Goal: Find specific page/section: Find specific page/section

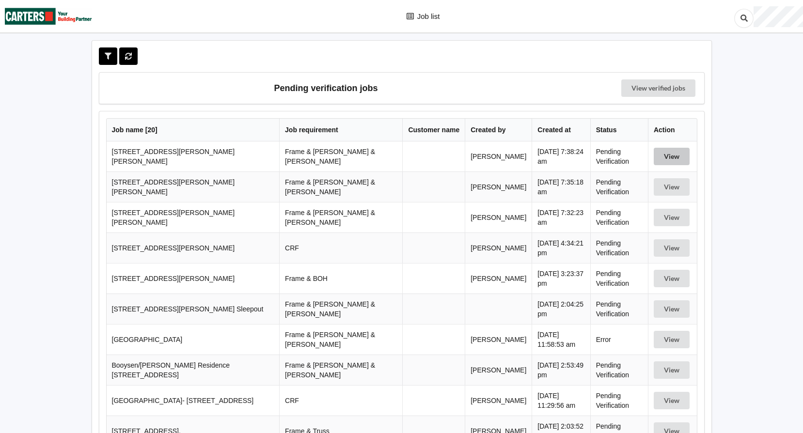
click at [673, 158] on button "View" at bounding box center [671, 156] width 36 height 17
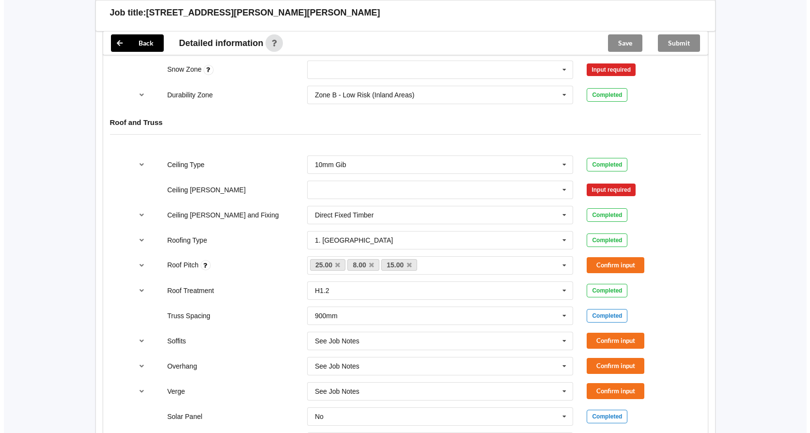
scroll to position [533, 0]
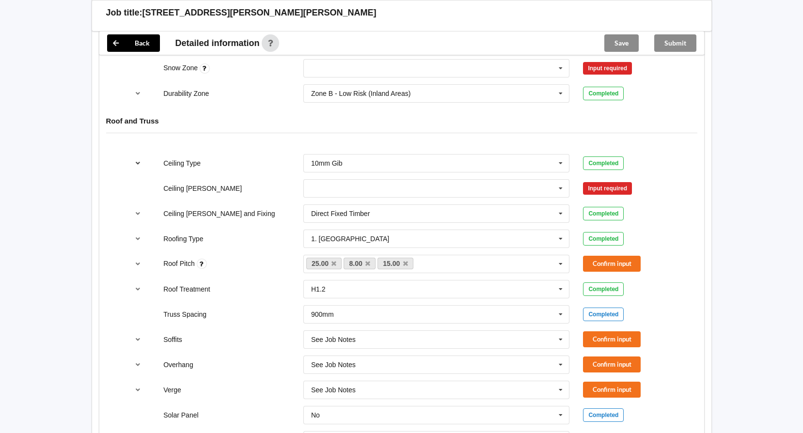
click at [140, 160] on icon "reference-toggle" at bounding box center [138, 163] width 8 height 6
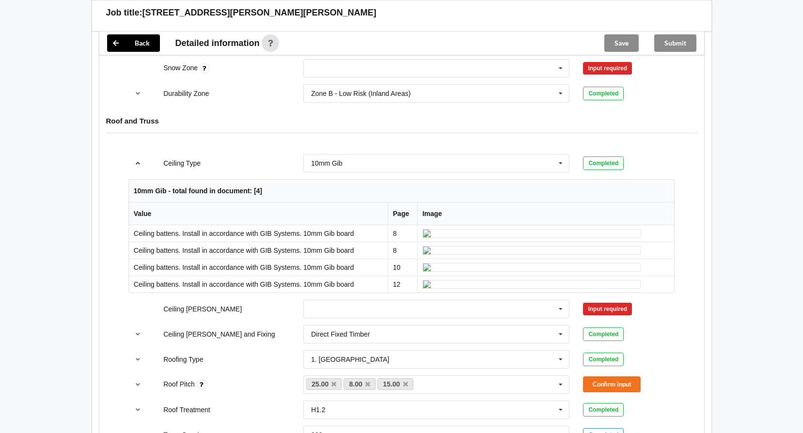
click at [139, 160] on icon "reference-toggle" at bounding box center [138, 163] width 8 height 6
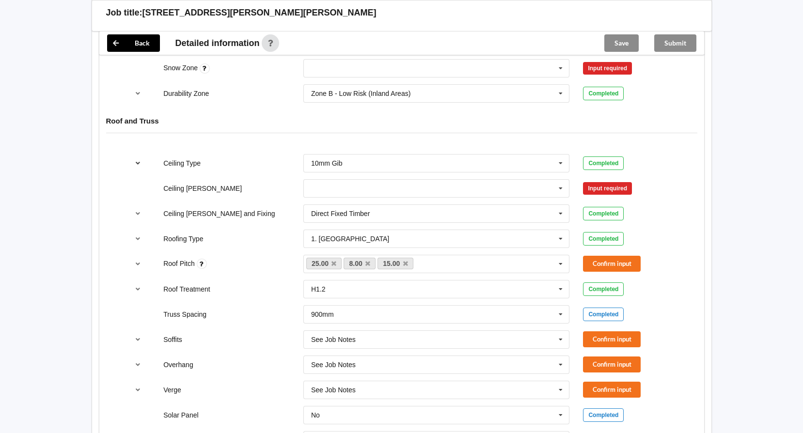
click at [139, 160] on icon "reference-toggle" at bounding box center [138, 163] width 8 height 6
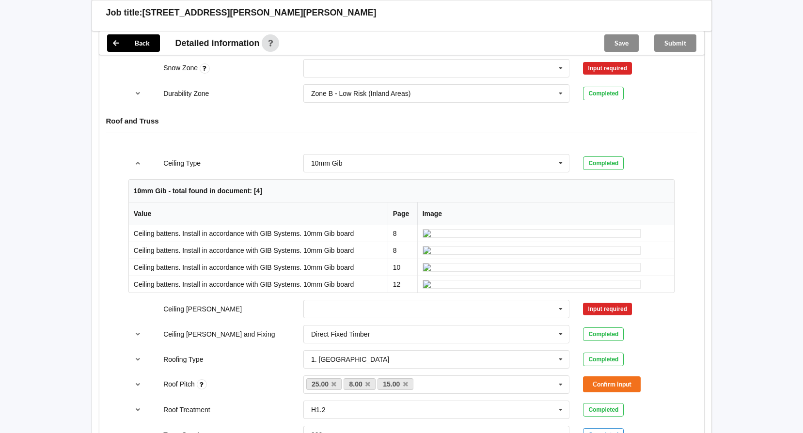
click at [510, 237] on img at bounding box center [531, 233] width 218 height 9
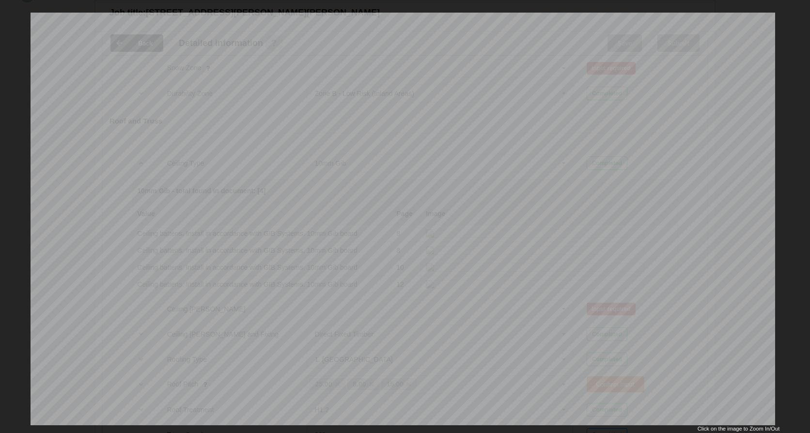
scroll to position [27, 0]
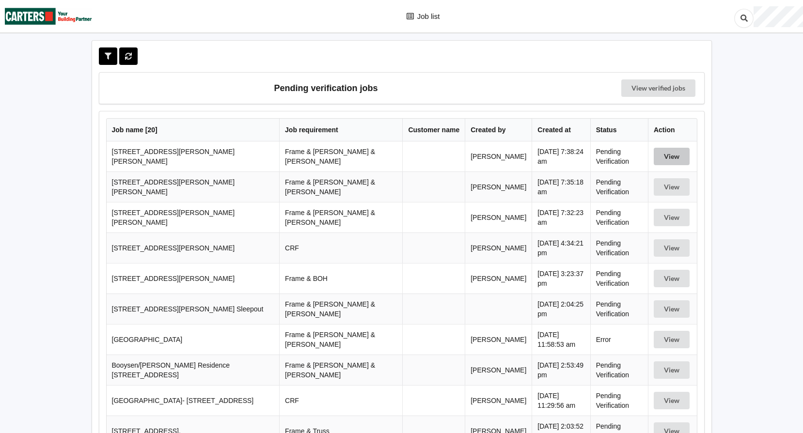
click at [676, 157] on button "View" at bounding box center [671, 156] width 36 height 17
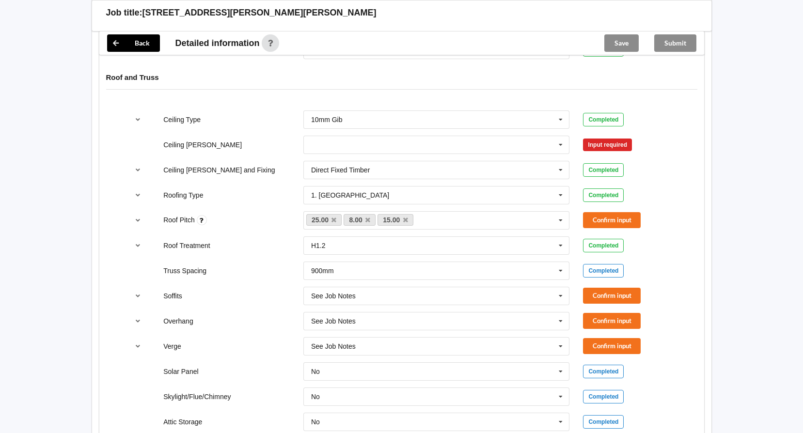
scroll to position [581, 0]
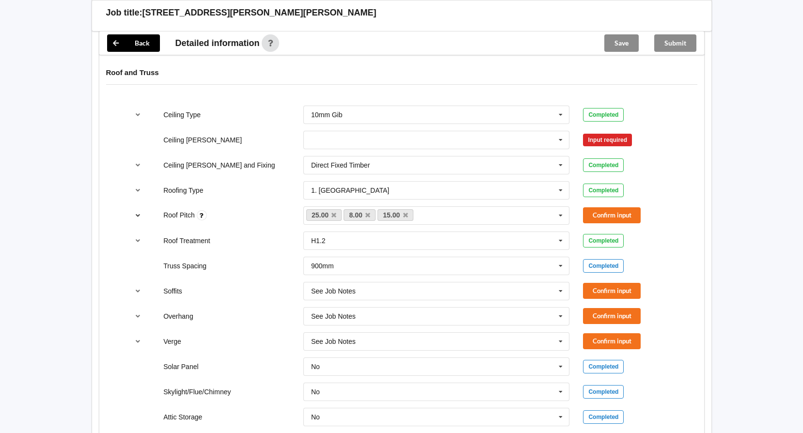
click at [135, 212] on icon "reference-toggle" at bounding box center [138, 215] width 8 height 6
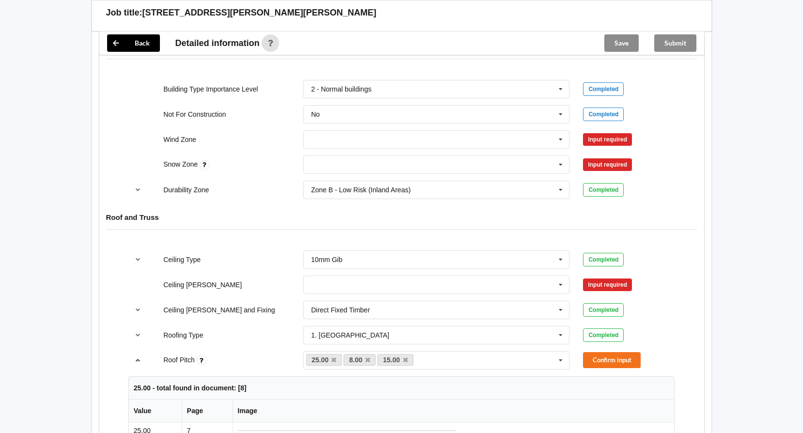
scroll to position [436, 0]
click at [562, 81] on icon at bounding box center [560, 90] width 15 height 18
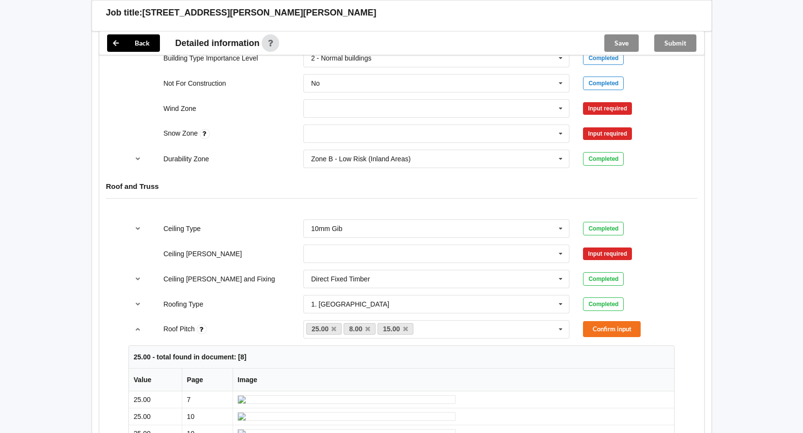
scroll to position [484, 0]
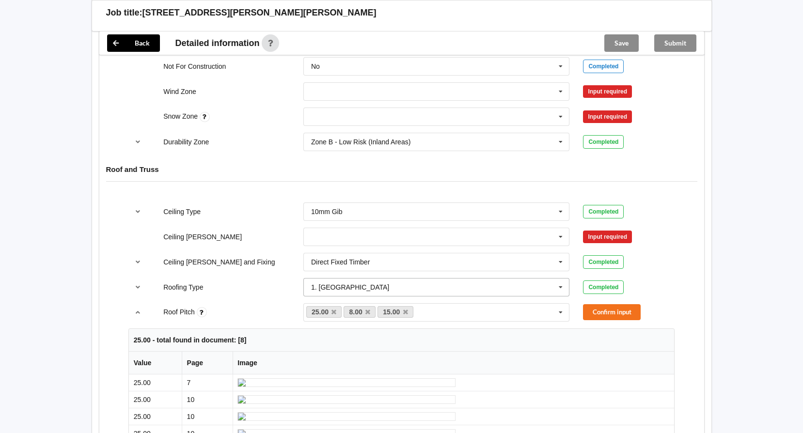
click at [562, 279] on icon at bounding box center [560, 288] width 15 height 18
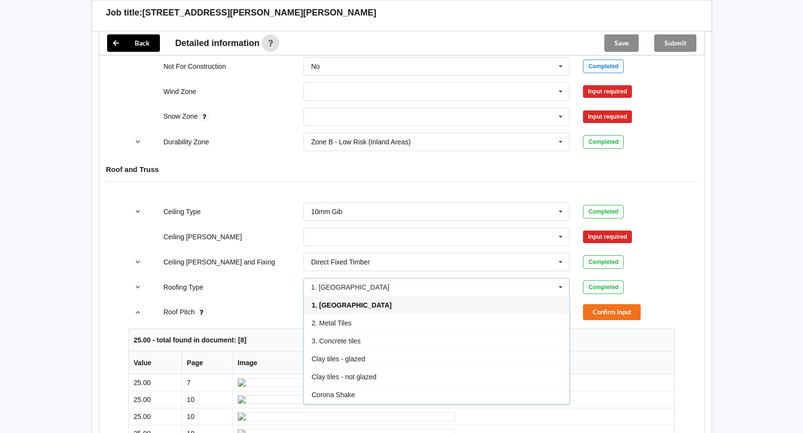
click at [562, 279] on icon at bounding box center [560, 288] width 15 height 18
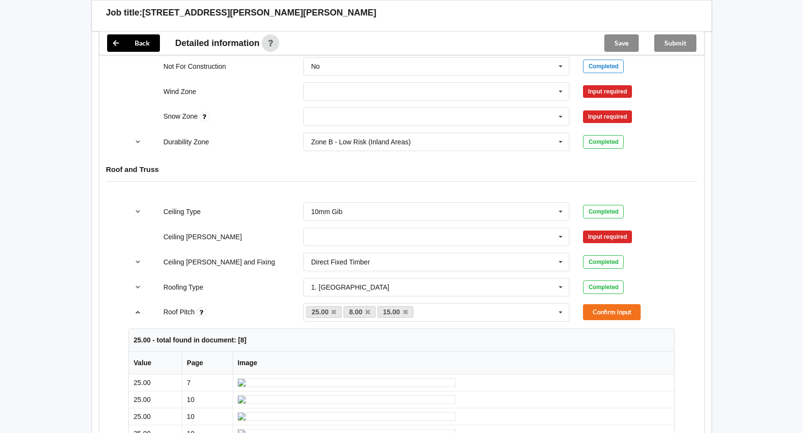
click at [136, 309] on icon "reference-toggle" at bounding box center [138, 312] width 8 height 6
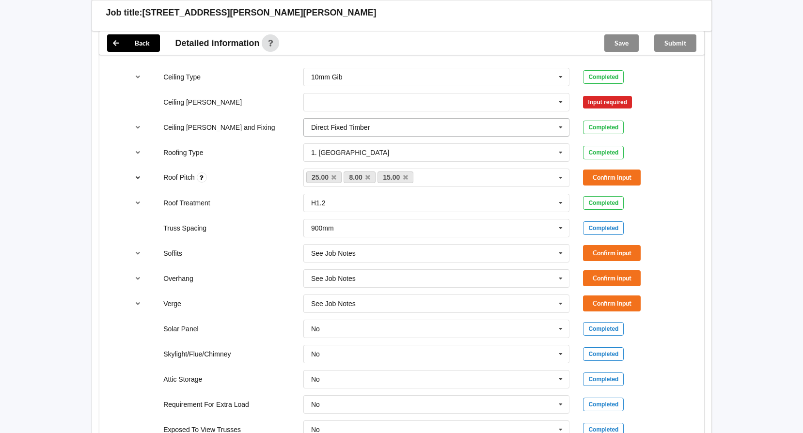
scroll to position [630, 0]
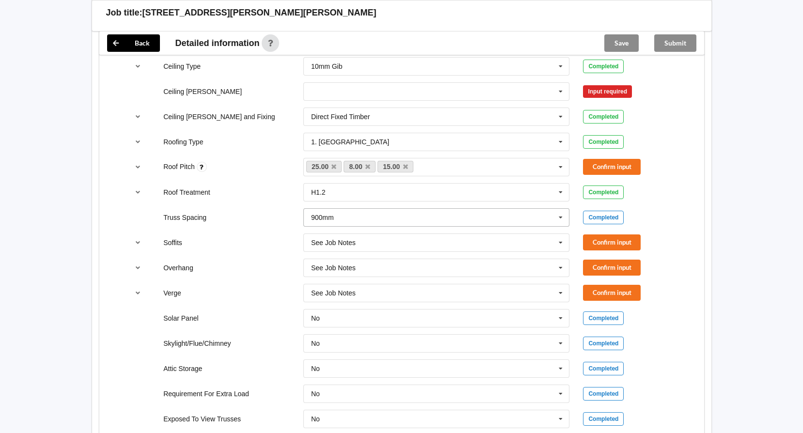
click at [561, 209] on icon at bounding box center [560, 218] width 15 height 18
click at [330, 249] on span "1200mm" at bounding box center [324, 253] width 26 height 8
click at [557, 209] on icon at bounding box center [560, 218] width 15 height 18
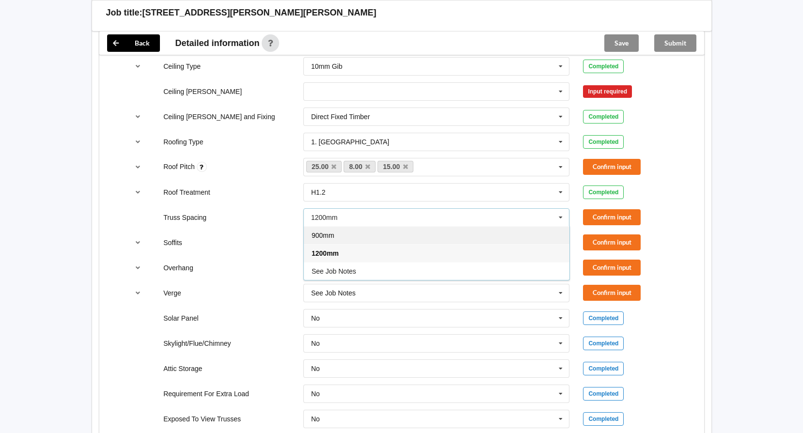
click at [324, 226] on div "900mm" at bounding box center [436, 235] width 265 height 18
click at [558, 209] on icon at bounding box center [560, 218] width 15 height 18
click at [340, 226] on div "900mm" at bounding box center [436, 235] width 265 height 18
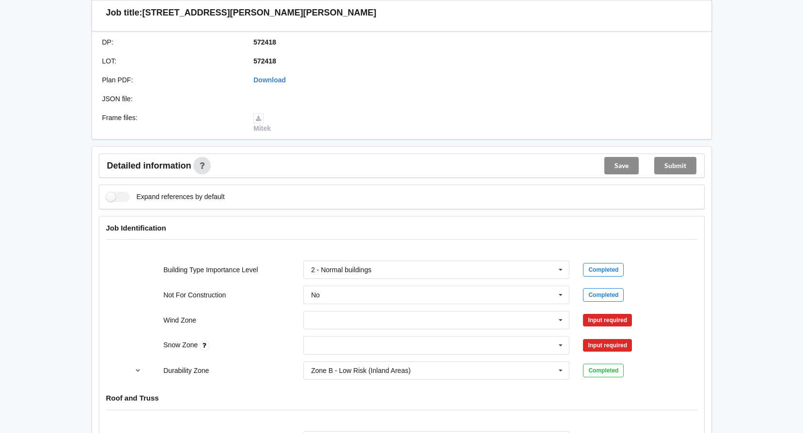
scroll to position [0, 0]
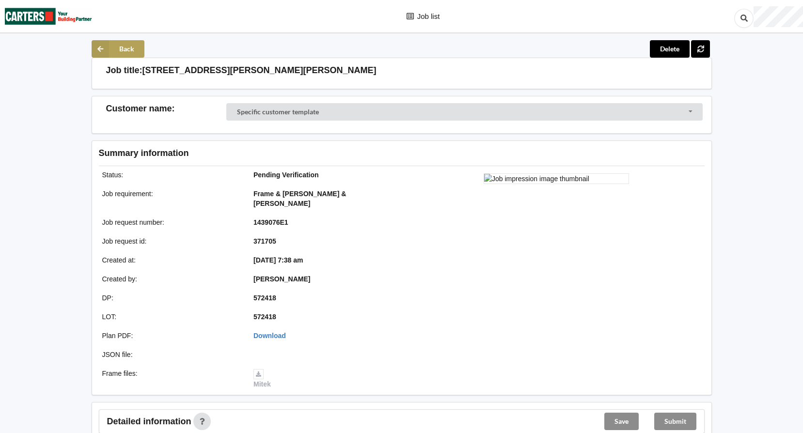
click at [108, 43] on icon at bounding box center [100, 48] width 17 height 17
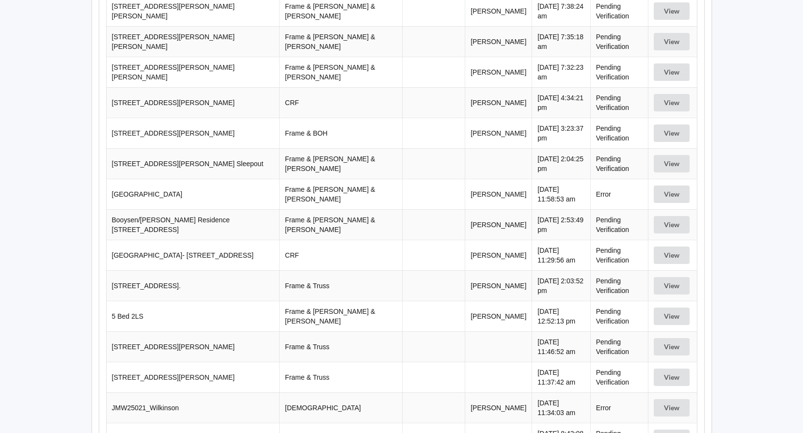
scroll to position [345, 0]
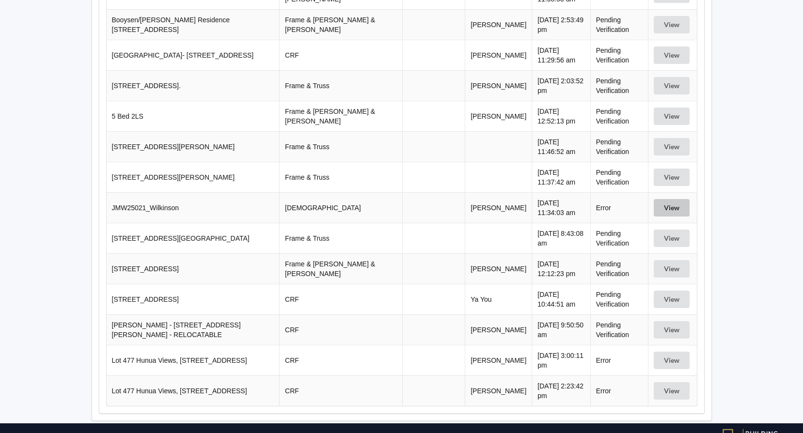
click at [670, 199] on button "View" at bounding box center [671, 207] width 36 height 17
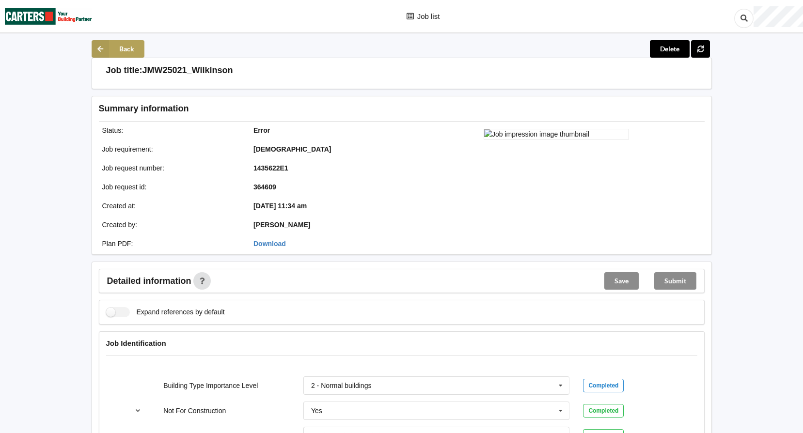
click at [126, 46] on button "Back" at bounding box center [118, 48] width 53 height 17
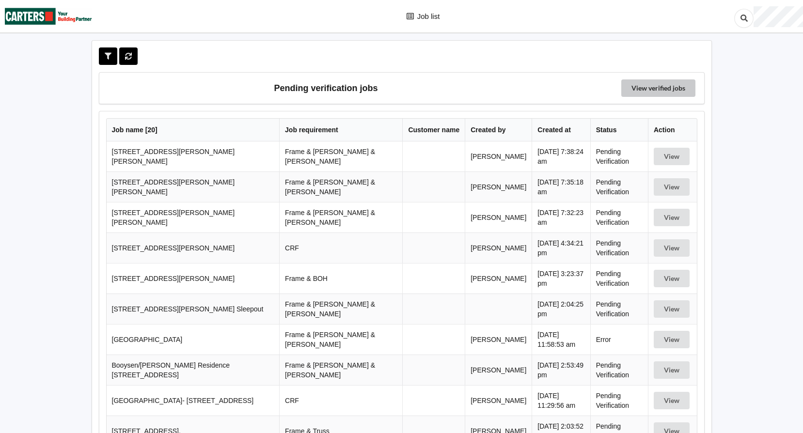
click at [651, 88] on link "View verified jobs" at bounding box center [658, 87] width 74 height 17
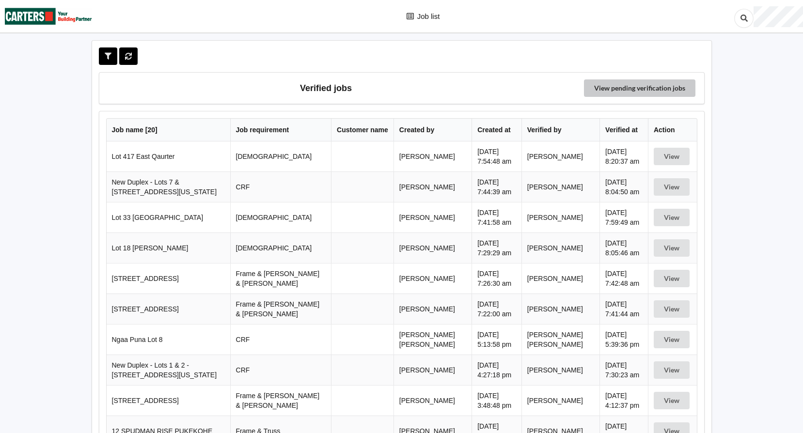
click at [656, 89] on link "View pending verification jobs" at bounding box center [639, 87] width 111 height 17
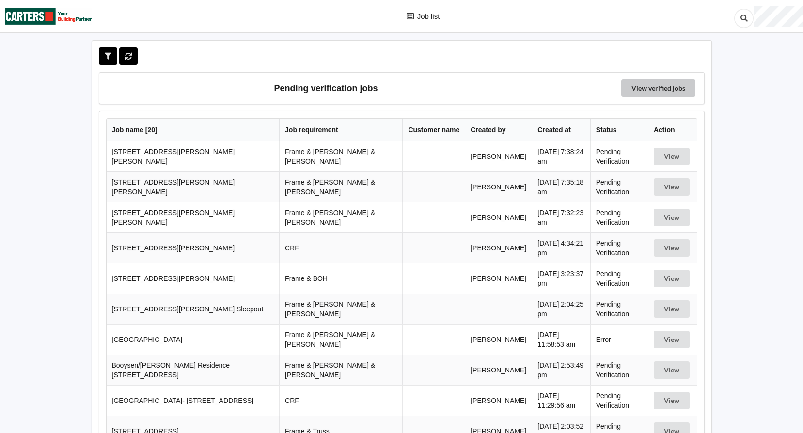
click at [655, 92] on link "View verified jobs" at bounding box center [658, 87] width 74 height 17
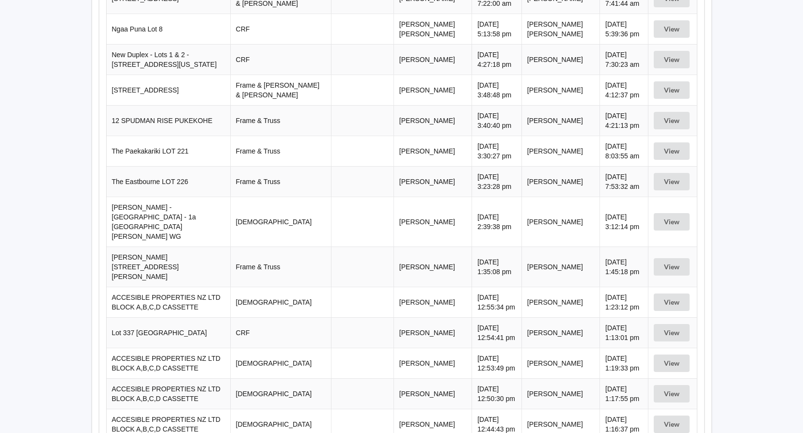
scroll to position [287, 0]
